Goal: Find specific page/section: Find specific page/section

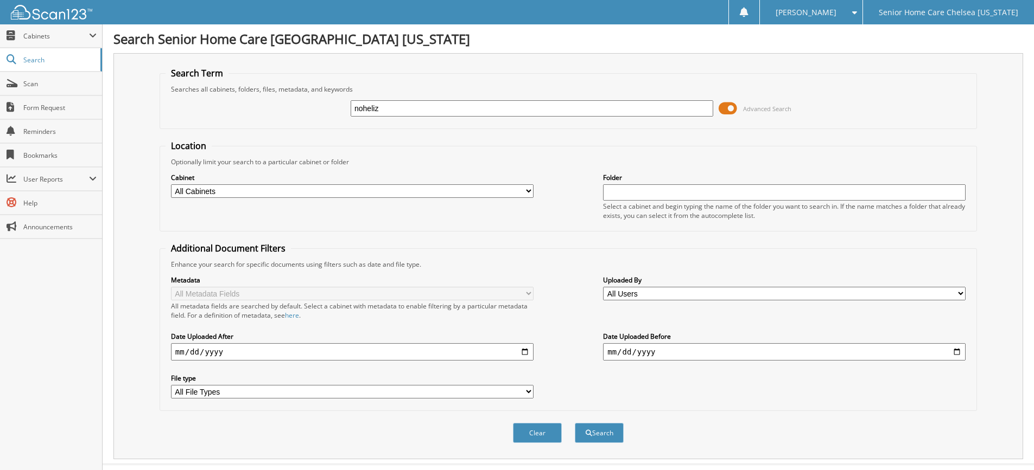
type input "noheliz"
click at [575, 423] on button "Search" at bounding box center [599, 433] width 49 height 20
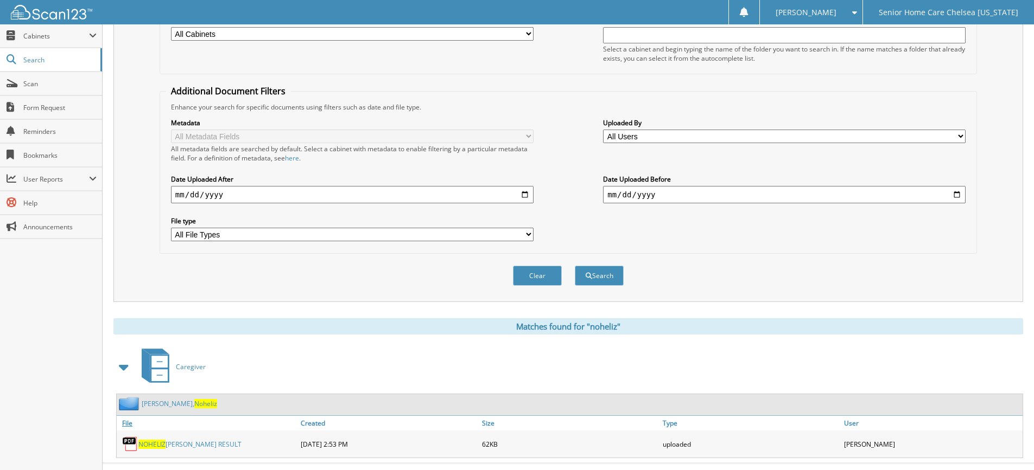
scroll to position [163, 0]
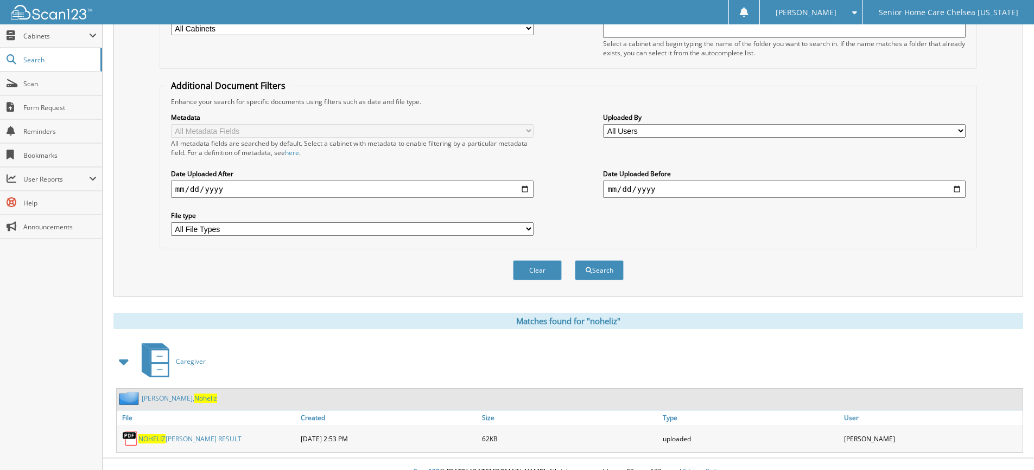
click at [161, 400] on link "Marinez, Noheliz" at bounding box center [179, 398] width 75 height 9
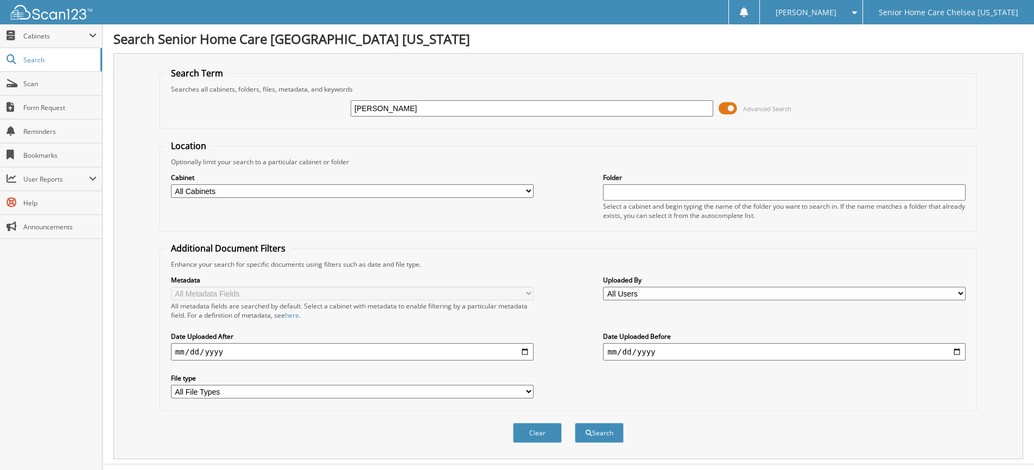
type input "[PERSON_NAME]"
click at [730, 109] on span at bounding box center [727, 108] width 18 height 16
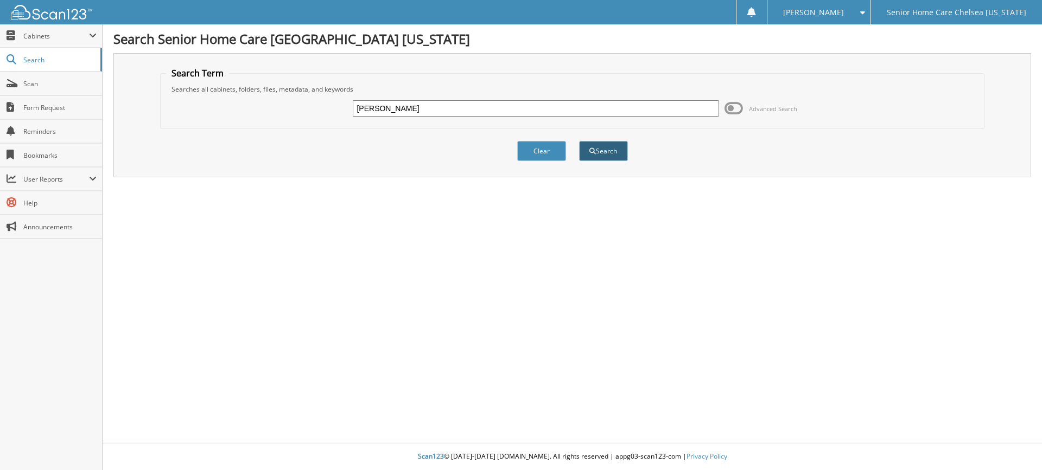
click at [609, 158] on button "Search" at bounding box center [603, 151] width 49 height 20
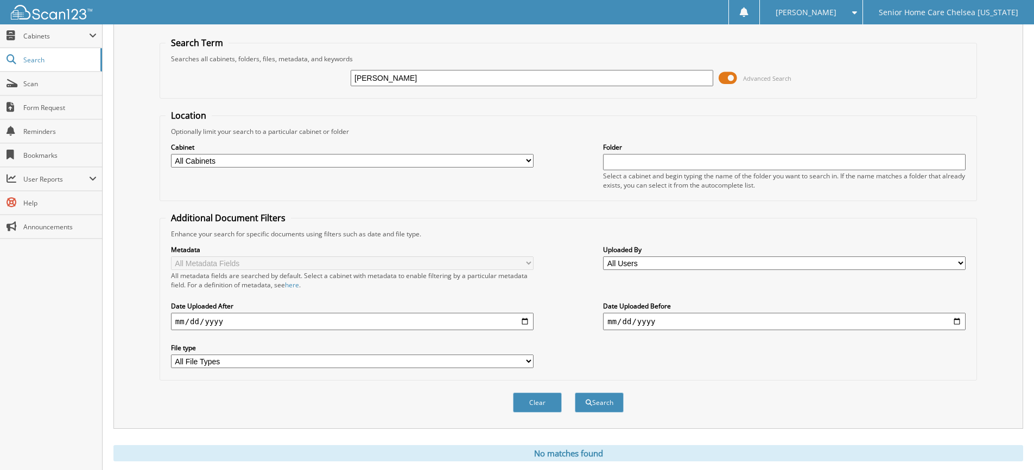
scroll to position [60, 0]
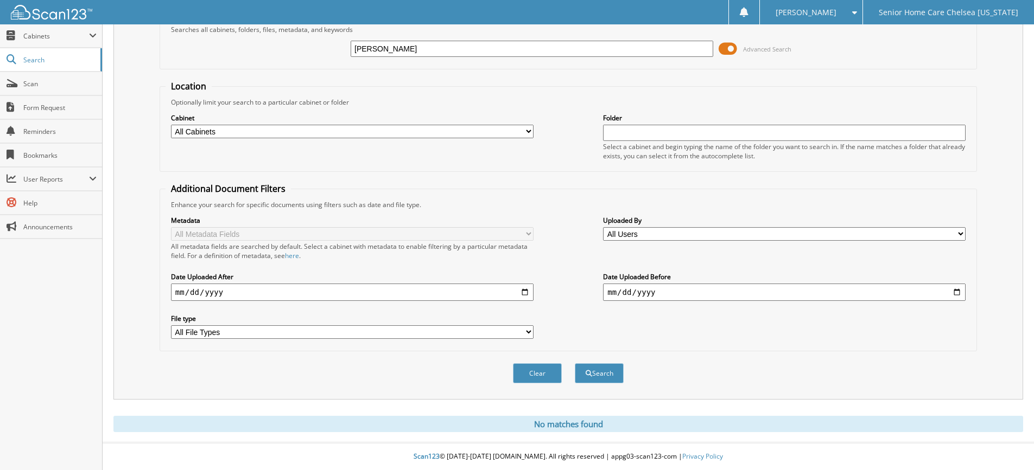
click at [424, 46] on input "[PERSON_NAME]" at bounding box center [532, 49] width 362 height 16
type input "doris"
click at [575, 364] on button "Search" at bounding box center [599, 374] width 49 height 20
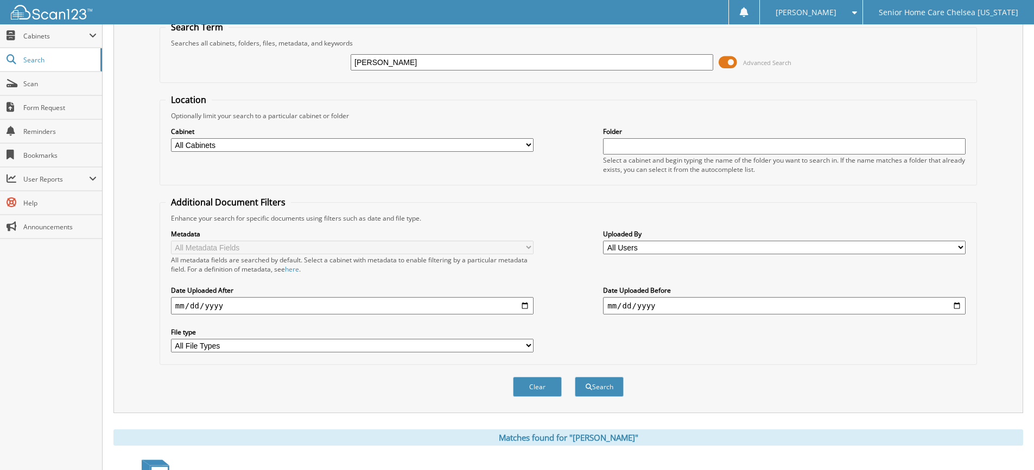
scroll to position [136, 0]
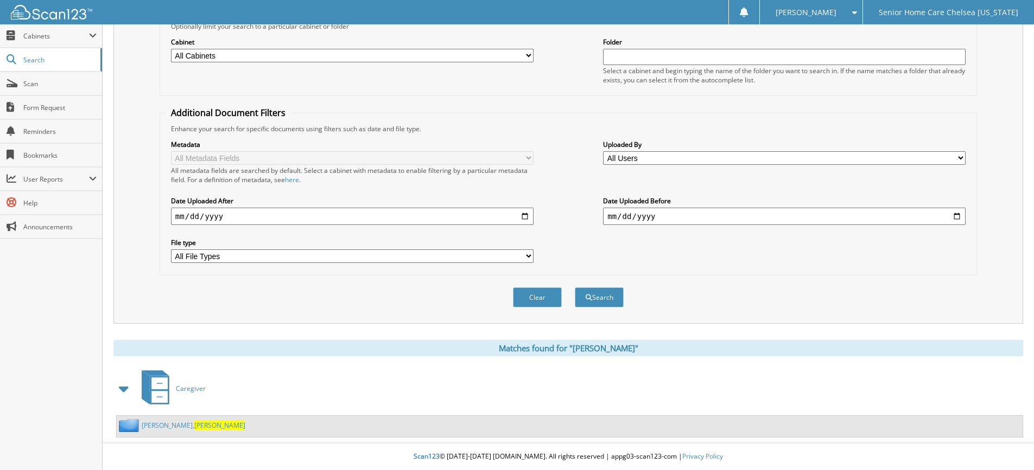
click at [151, 425] on link "ordonez, Doris" at bounding box center [194, 425] width 104 height 9
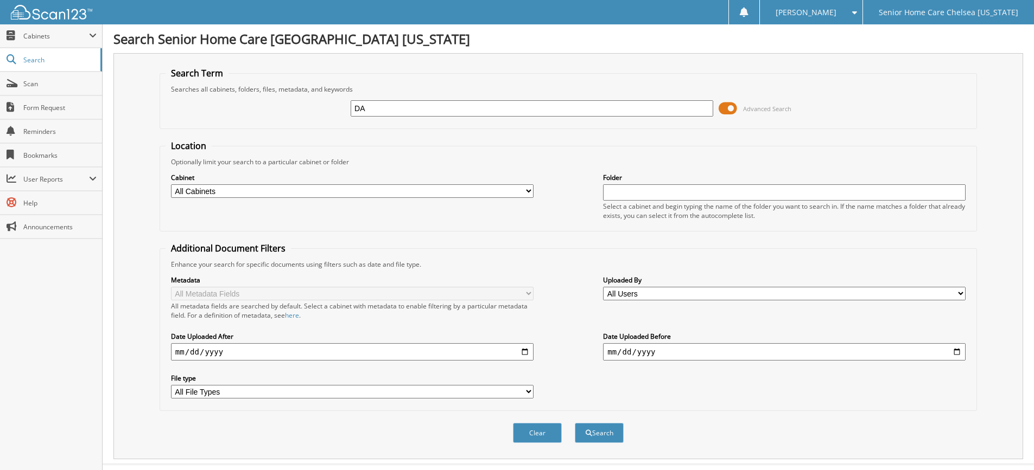
type input "D"
type input "[PERSON_NAME]"
click at [575, 423] on button "Search" at bounding box center [599, 433] width 49 height 20
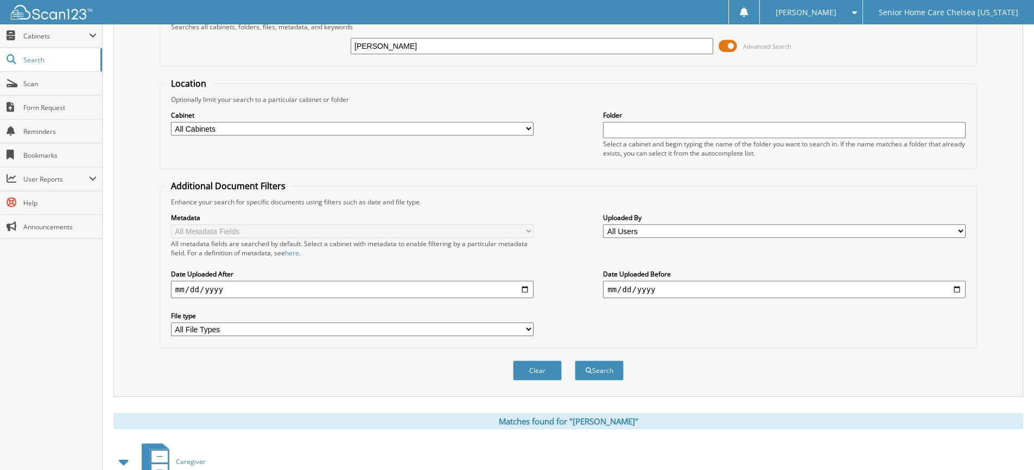
scroll to position [136, 0]
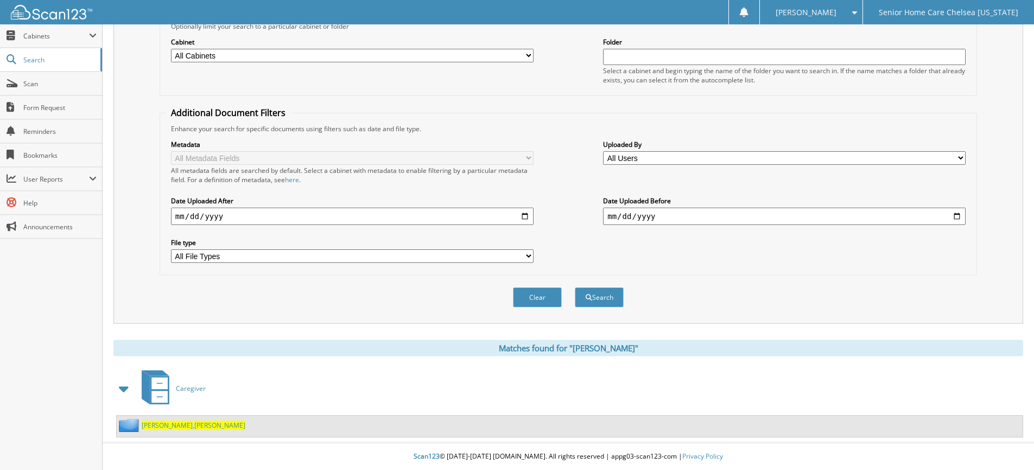
click at [160, 424] on span "Miranda" at bounding box center [167, 425] width 51 height 9
